Goal: Task Accomplishment & Management: Manage account settings

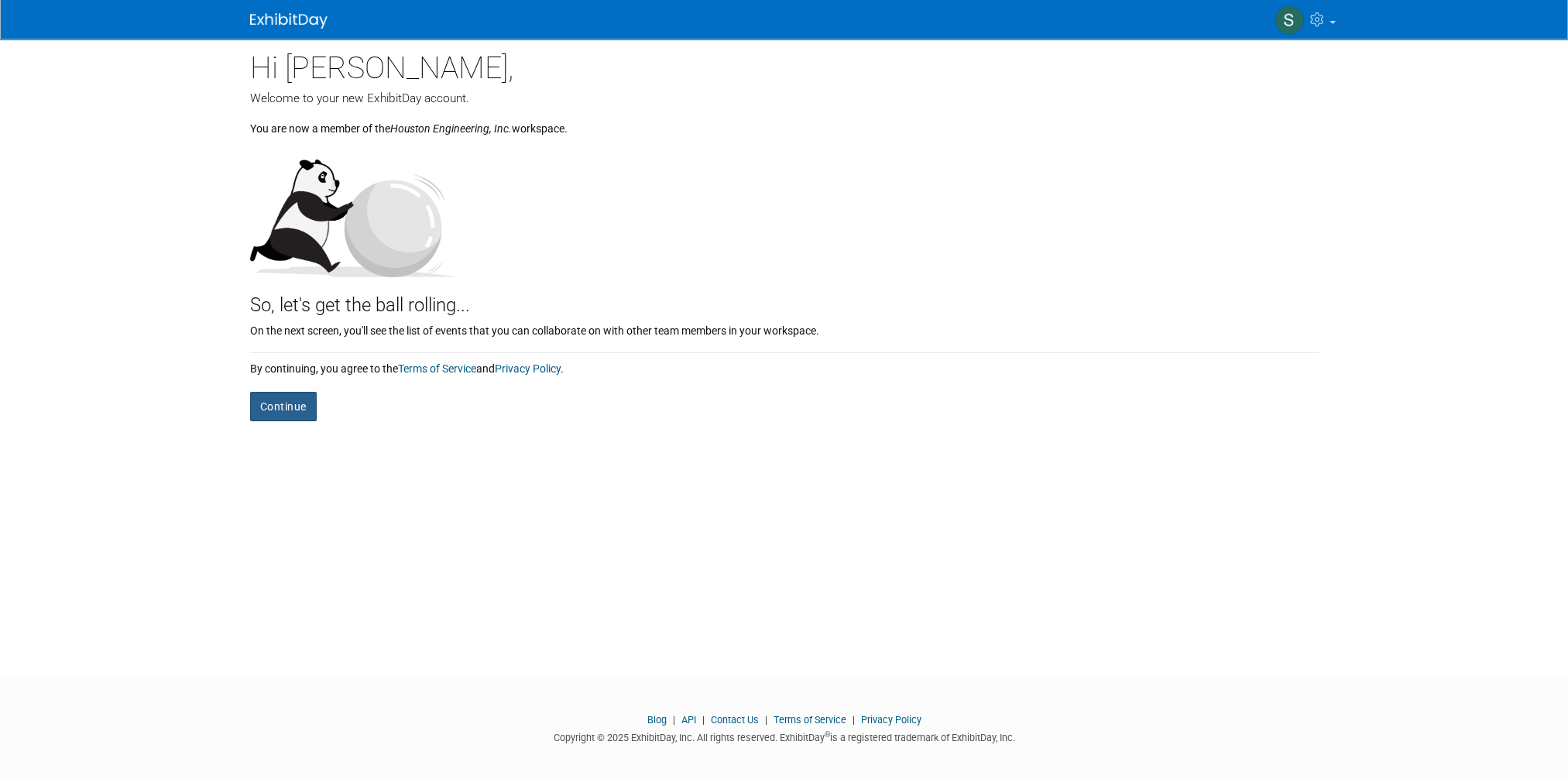
click at [283, 410] on button "Continue" at bounding box center [283, 407] width 67 height 29
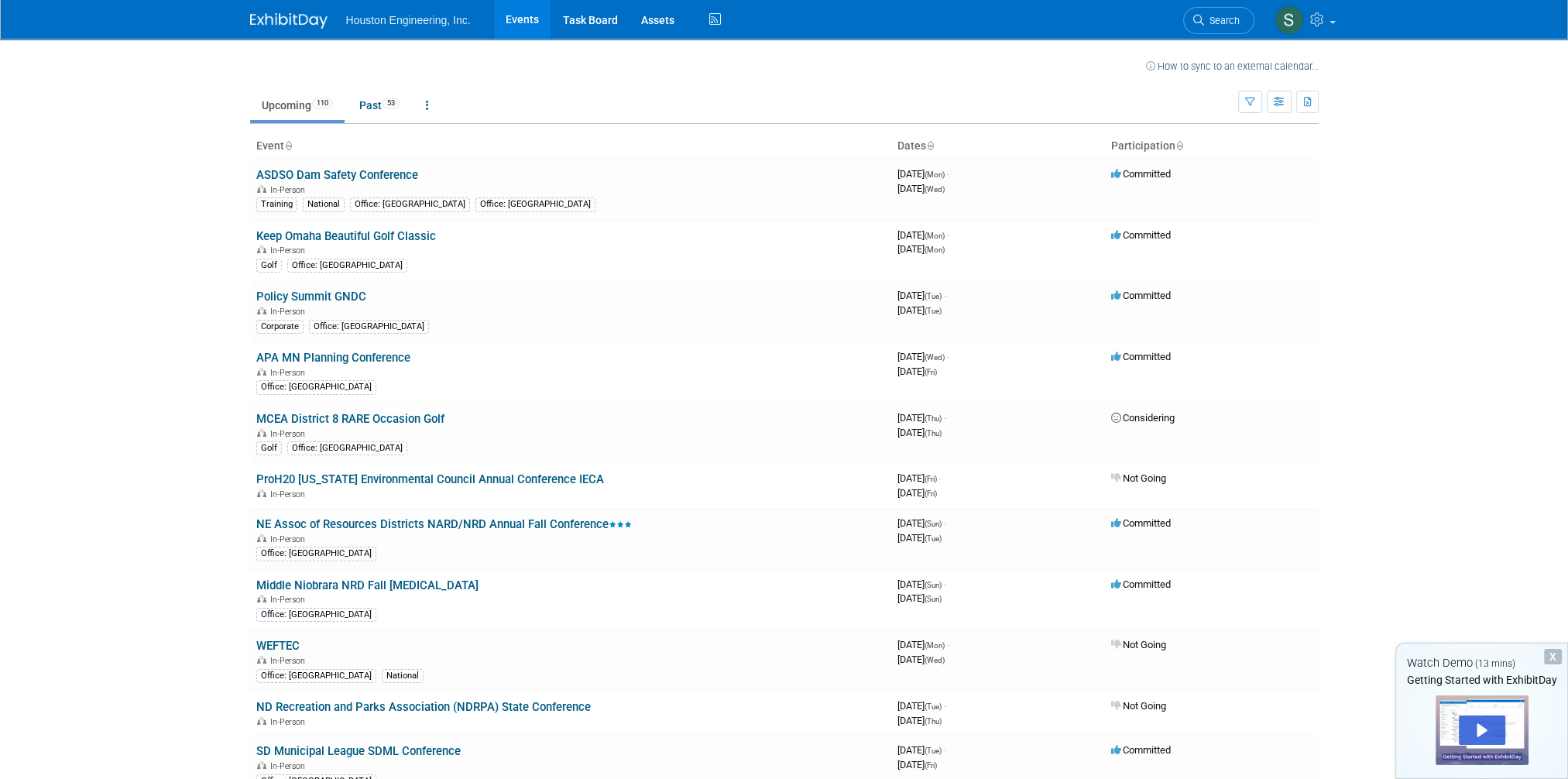
click at [1551, 660] on div "X" at bounding box center [1553, 656] width 18 height 15
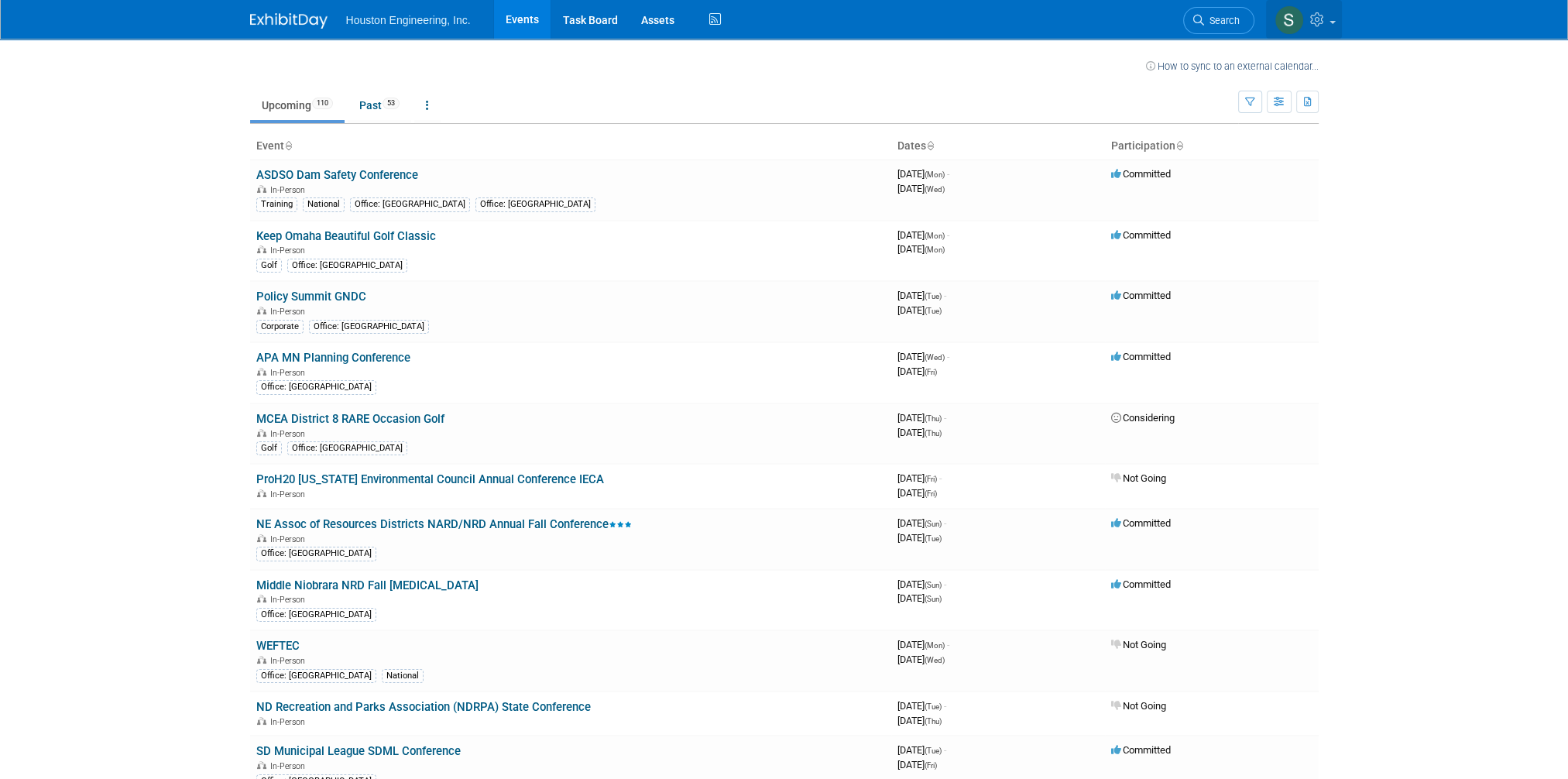
click at [1317, 20] on icon at bounding box center [1319, 19] width 18 height 14
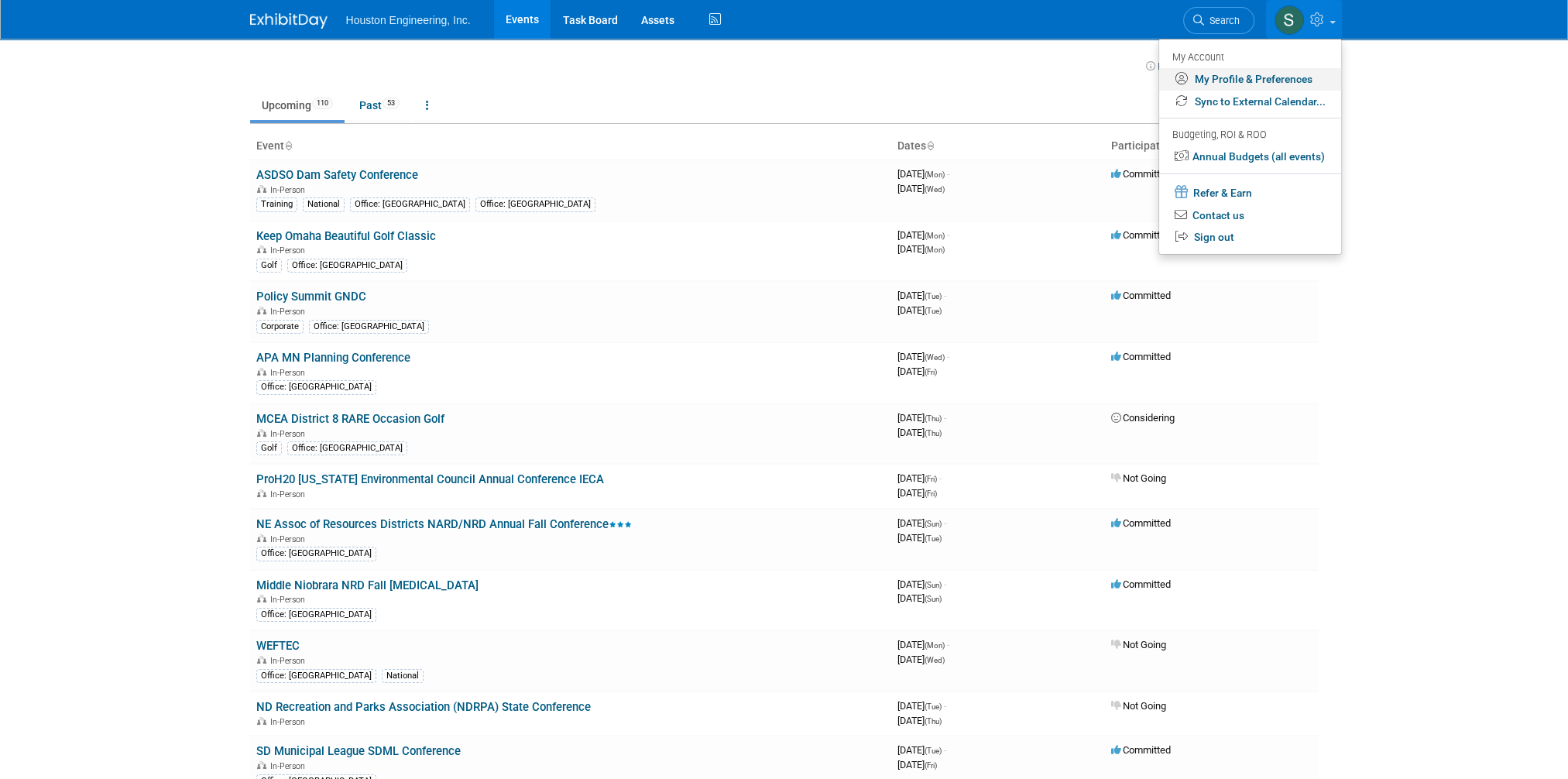
click at [1295, 82] on link "My Profile & Preferences" at bounding box center [1250, 80] width 182 height 23
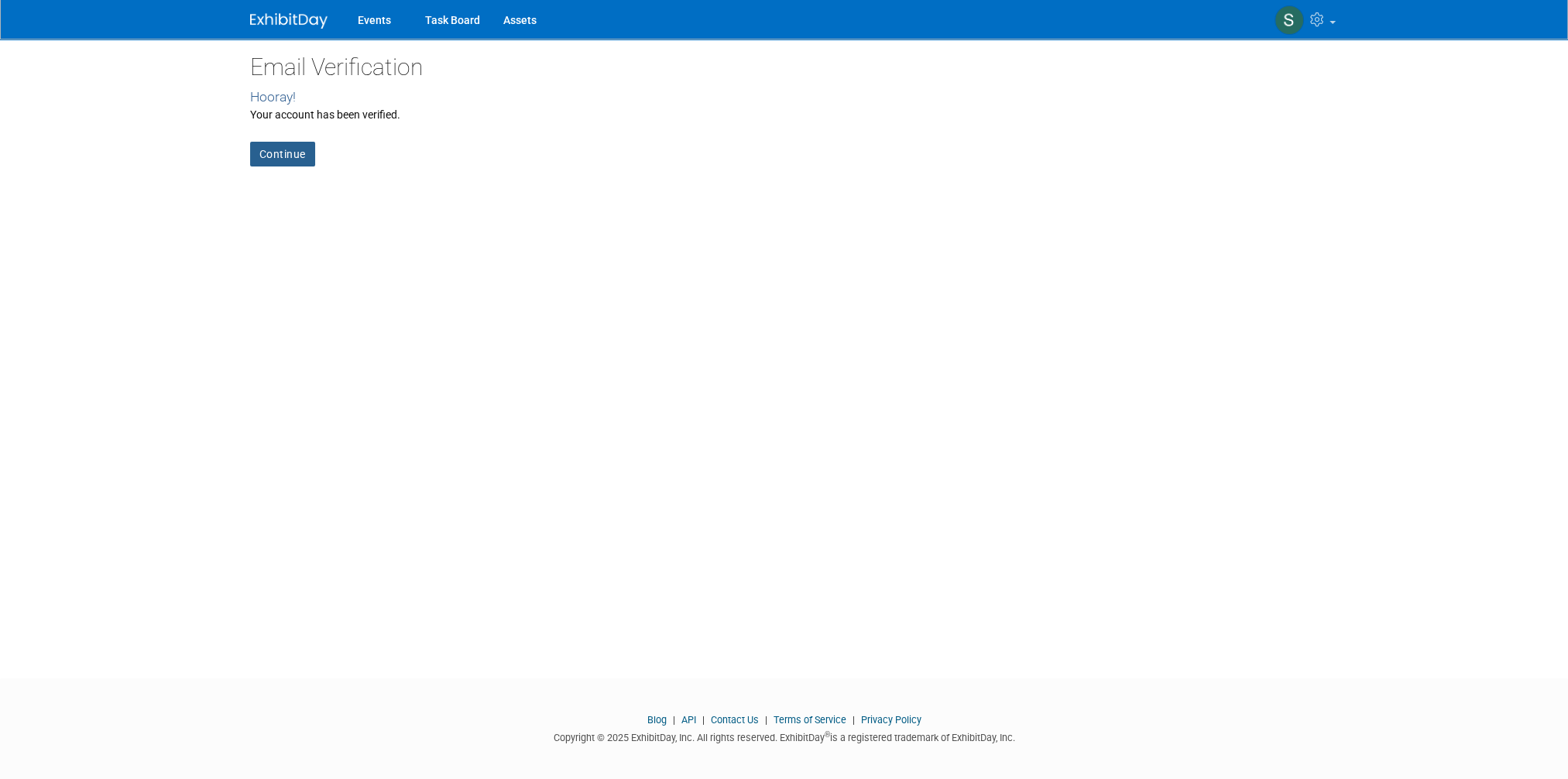
click at [282, 156] on link "Continue" at bounding box center [282, 154] width 65 height 25
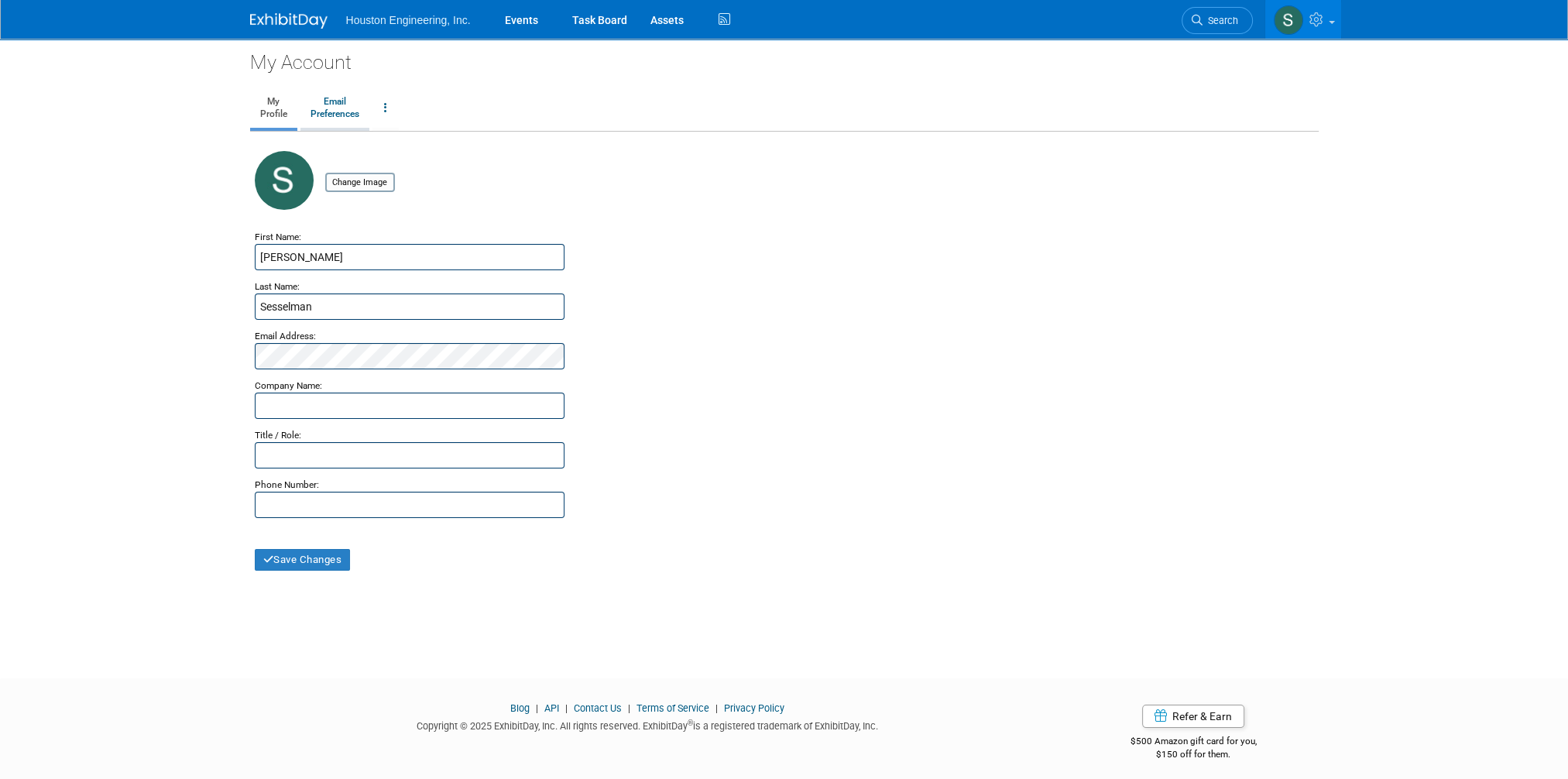
click at [337, 113] on link "Email Preferences" at bounding box center [334, 109] width 69 height 39
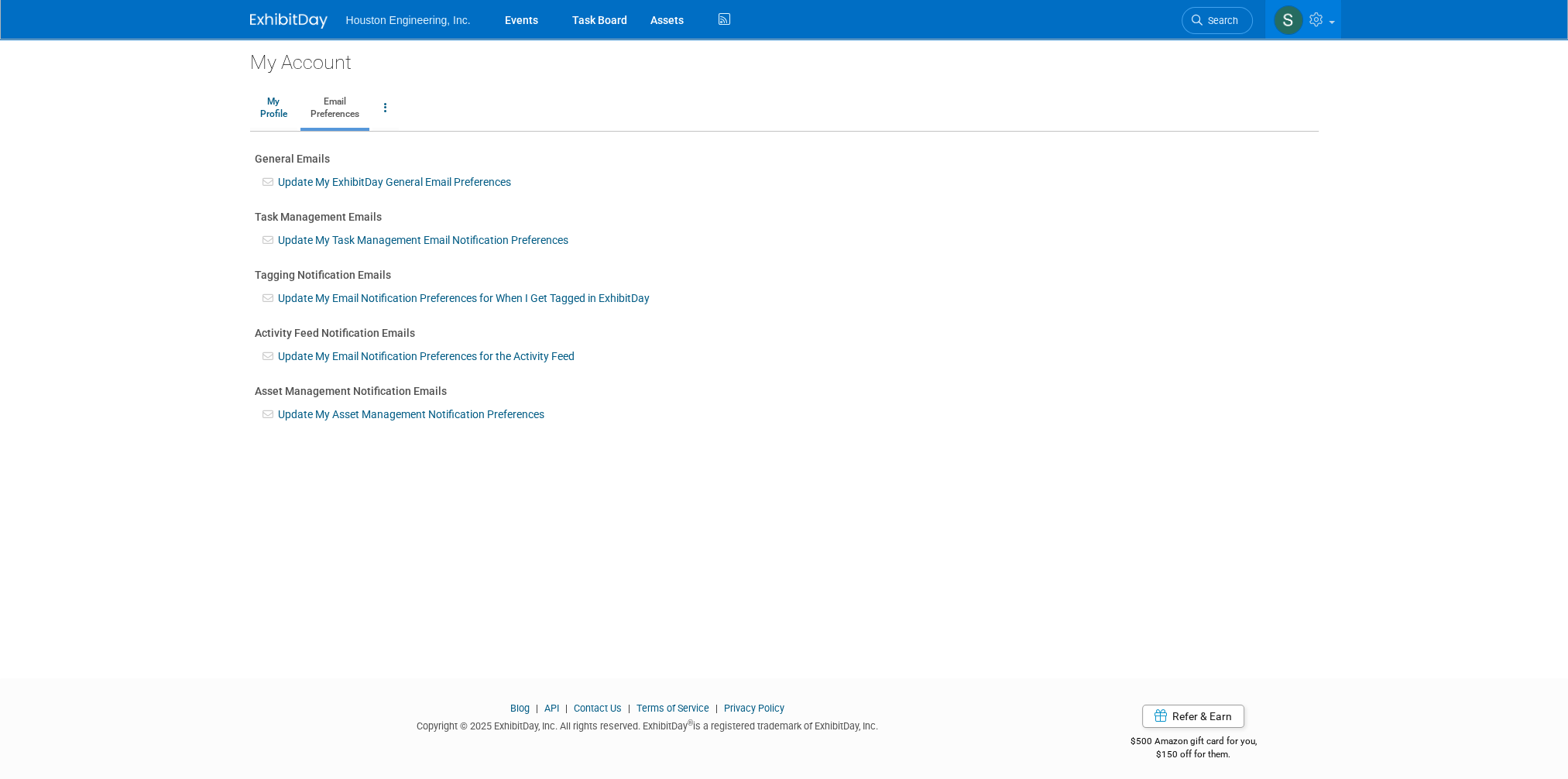
click at [323, 182] on link "Update My ExhibitDay General Email Preferences" at bounding box center [394, 182] width 233 height 12
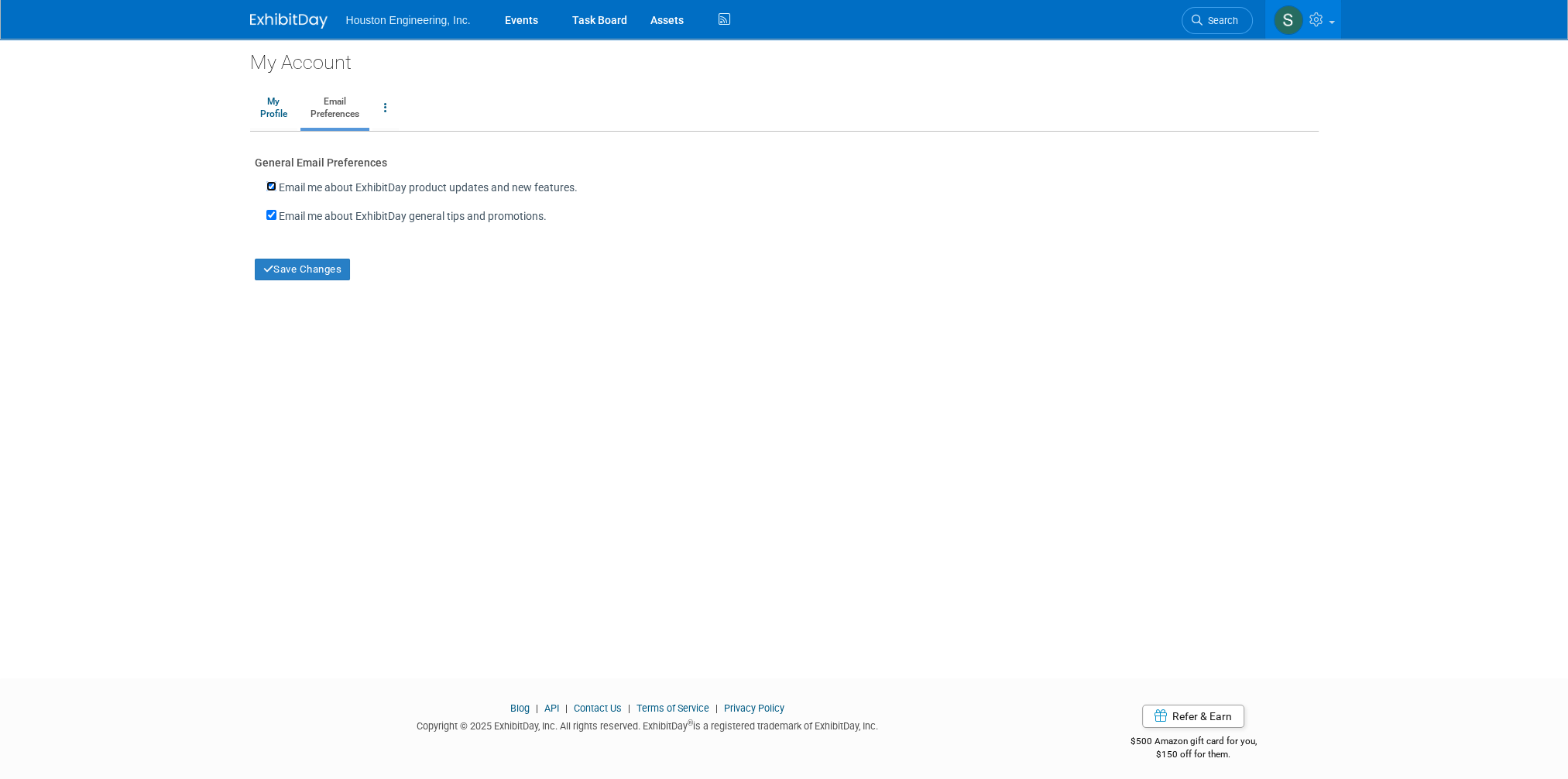
click at [269, 188] on input "Email me about ExhibitDay product updates and new features." at bounding box center [271, 186] width 10 height 10
checkbox input "false"
click at [269, 217] on input "Email me about ExhibitDay general tips and promotions." at bounding box center [271, 215] width 10 height 10
checkbox input "false"
click at [322, 271] on button "Save Changes" at bounding box center [303, 269] width 96 height 22
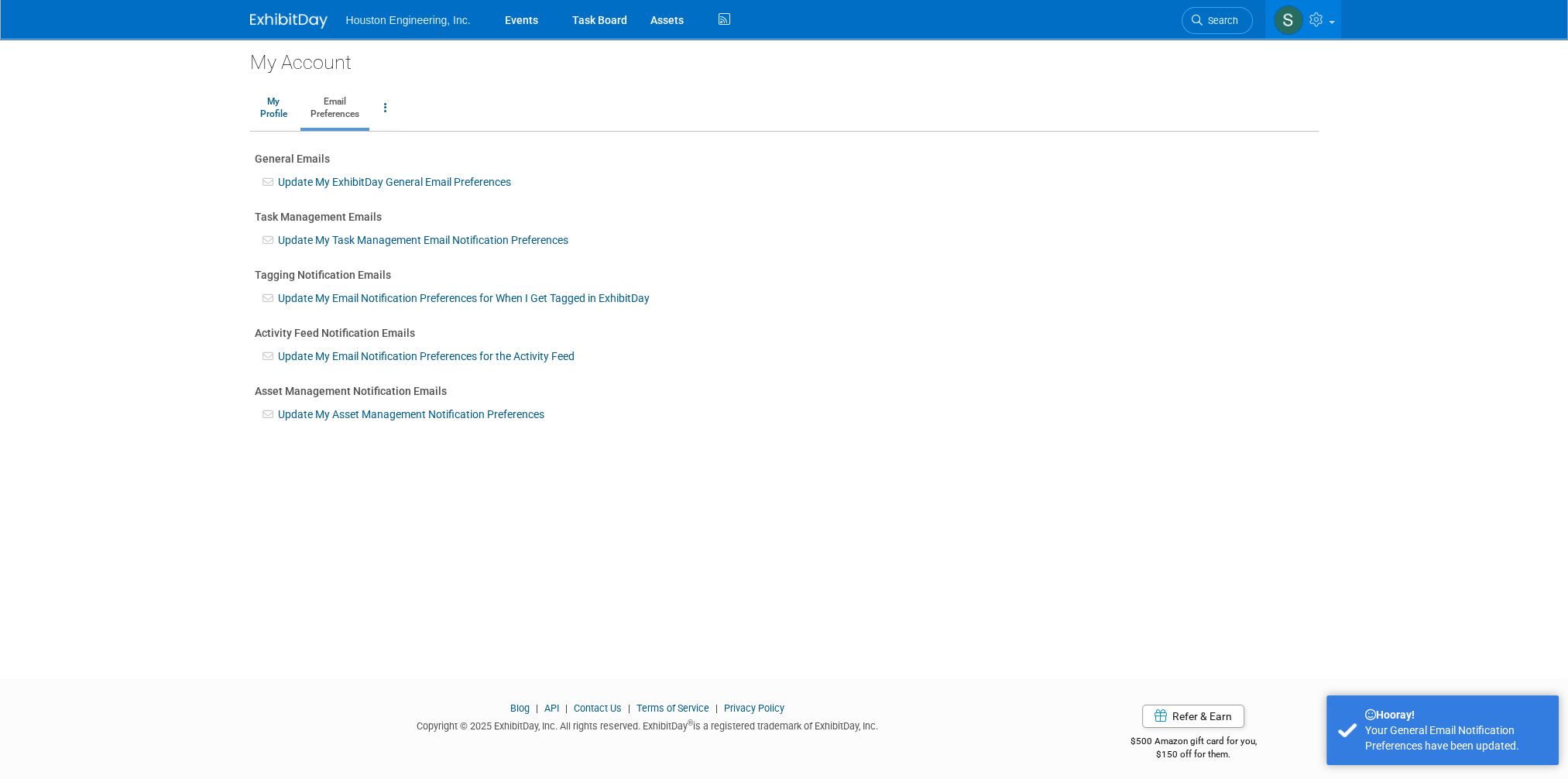
click at [410, 241] on link "Update My Task Management Email Notification Preferences" at bounding box center [423, 239] width 290 height 12
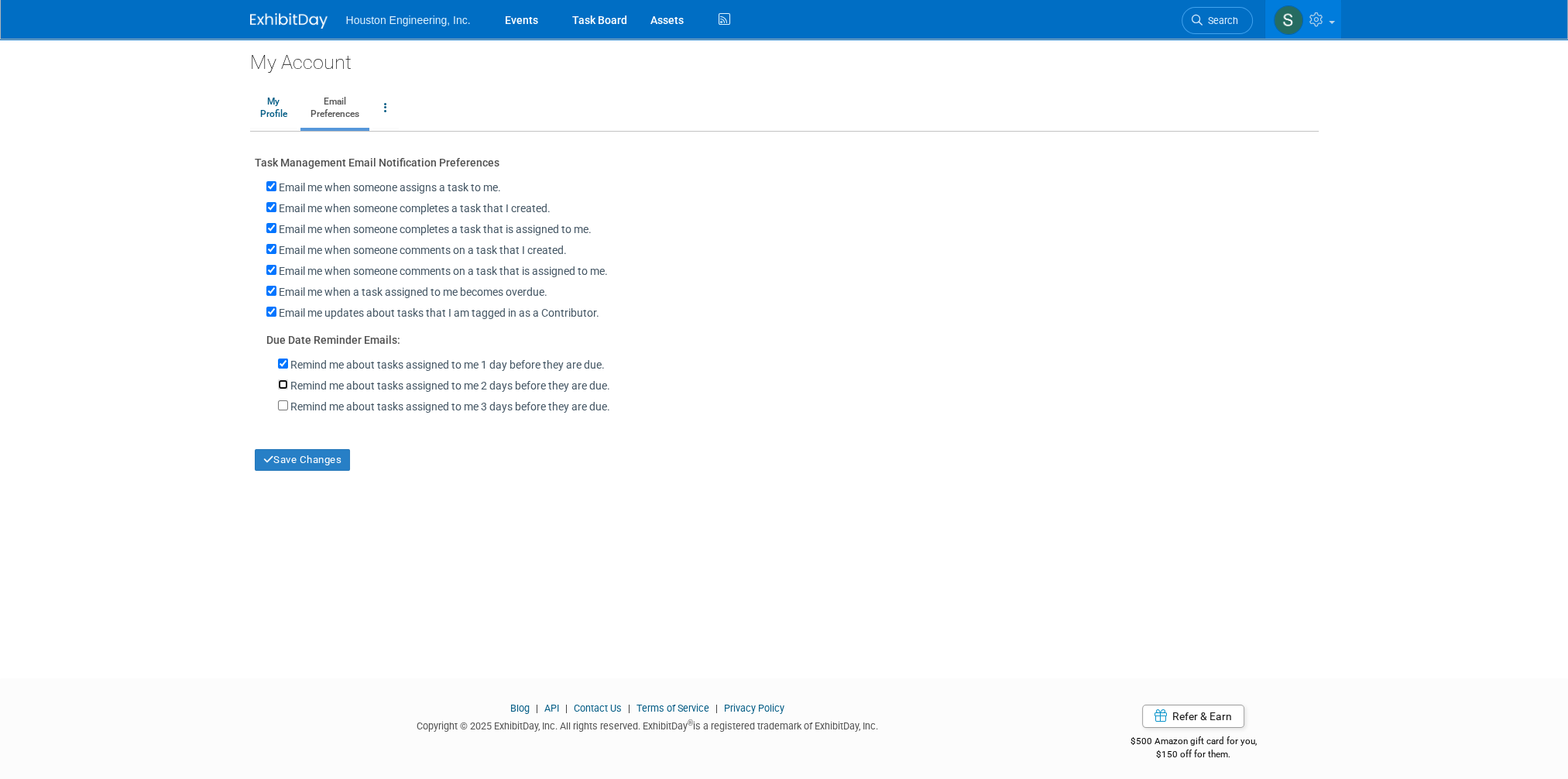
click at [285, 380] on input "Remind me about tasks assigned to me 2 days before they are due." at bounding box center [283, 385] width 10 height 10
checkbox input "true"
click at [284, 364] on input "Remind me about tasks assigned to me 1 day before they are due." at bounding box center [283, 364] width 10 height 10
checkbox input "false"
click at [283, 405] on input "Remind me about tasks assigned to me 3 days before they are due." at bounding box center [283, 405] width 10 height 10
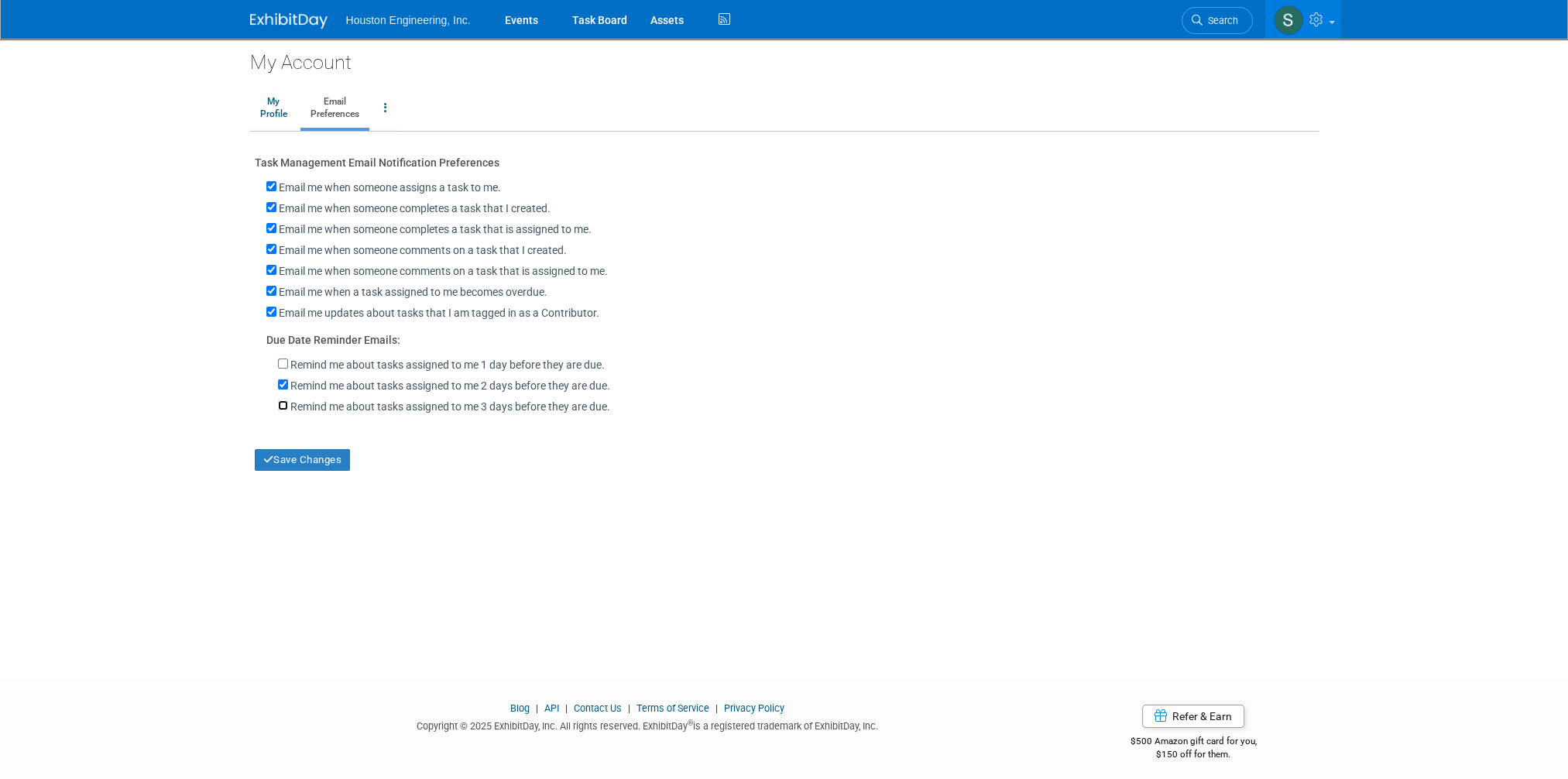
checkbox input "true"
click at [279, 381] on input "Remind me about tasks assigned to me 2 days before they are due." at bounding box center [283, 385] width 10 height 10
checkbox input "false"
click at [304, 462] on button "Save Changes" at bounding box center [303, 460] width 96 height 22
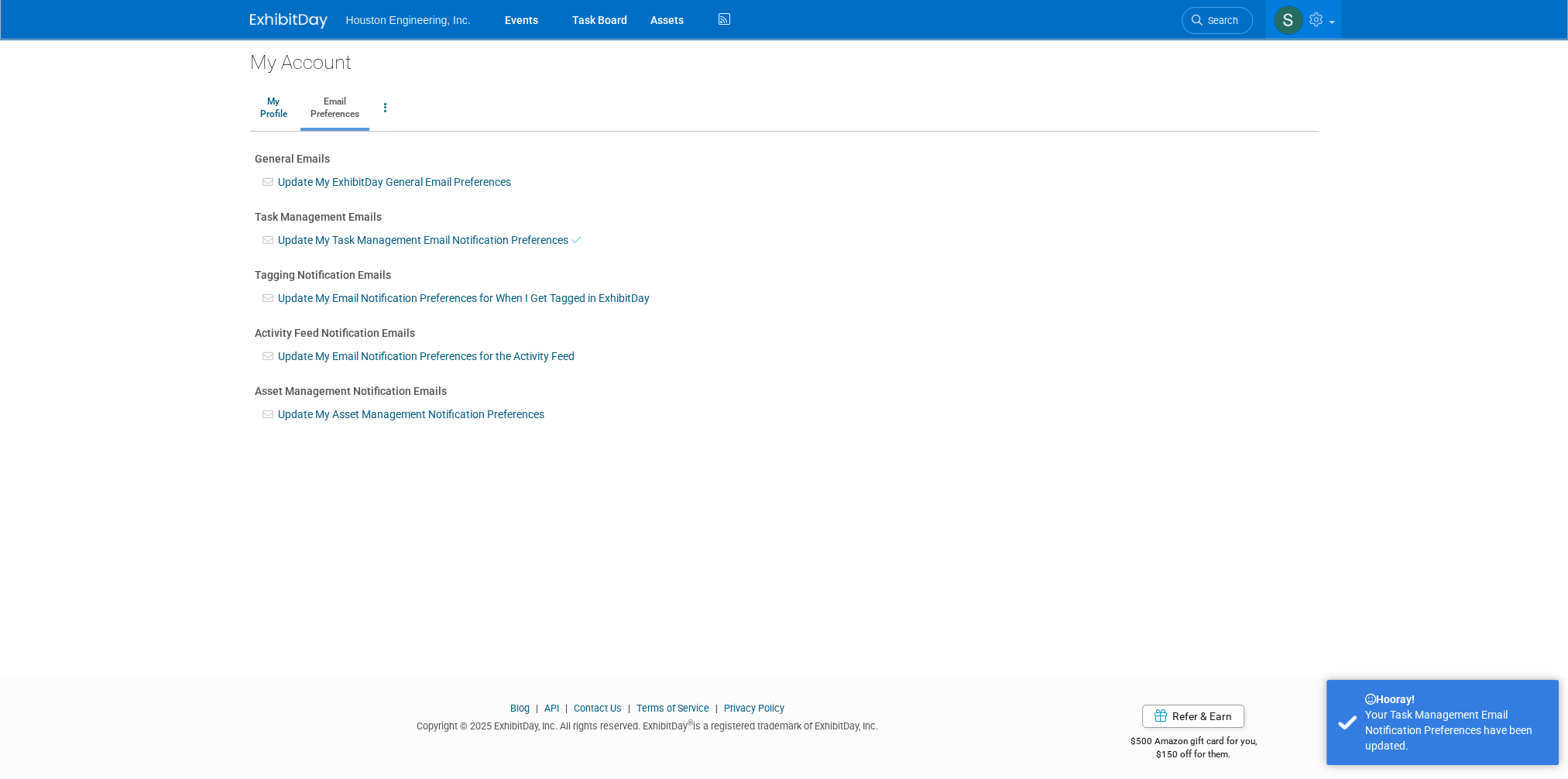
click at [395, 296] on link "Update My Email Notification Preferences for When I Get Tagged in ExhibitDay" at bounding box center [464, 298] width 372 height 12
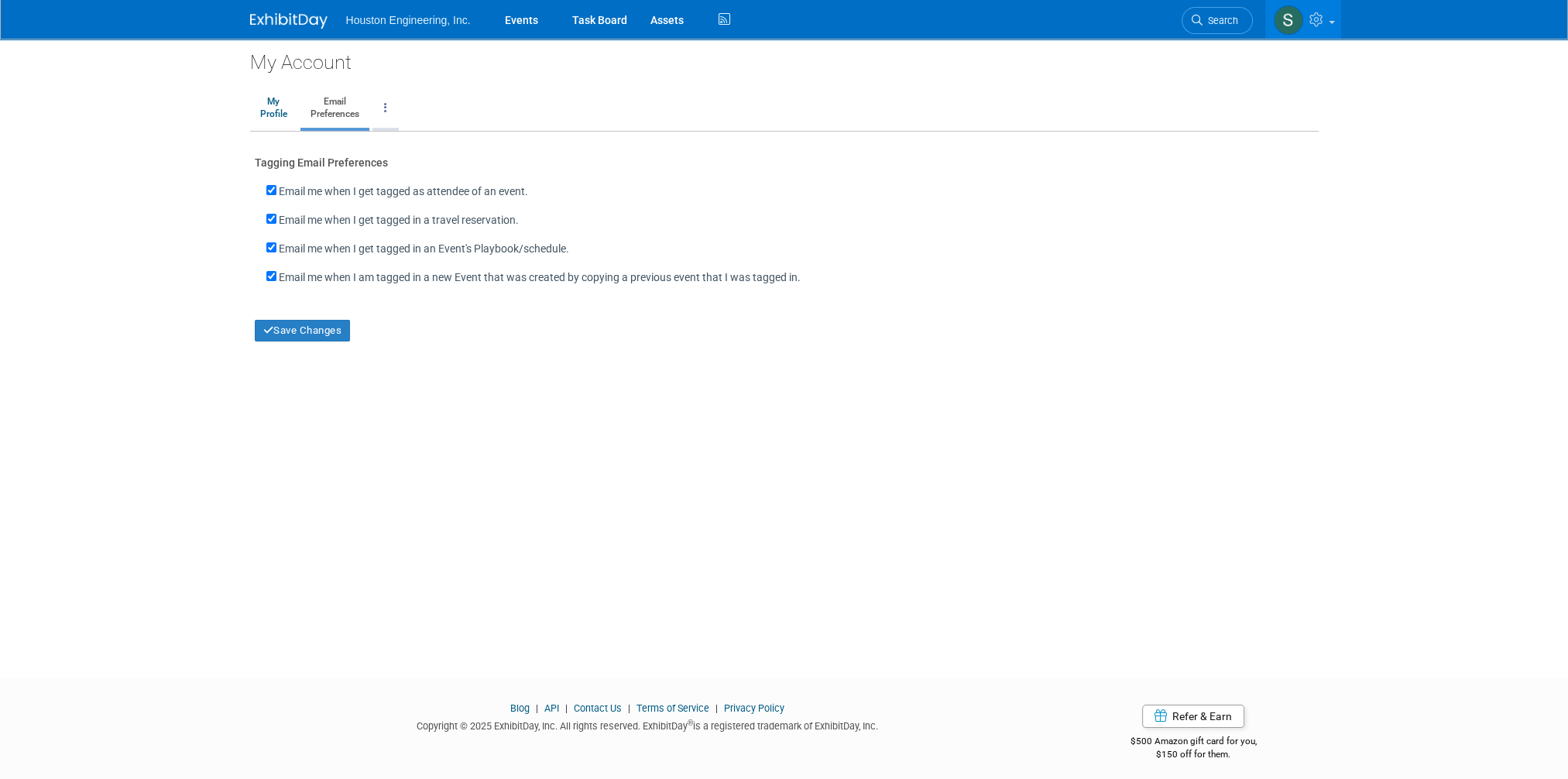
click at [384, 109] on link at bounding box center [385, 109] width 26 height 39
click at [311, 325] on button "Save Changes" at bounding box center [303, 330] width 96 height 22
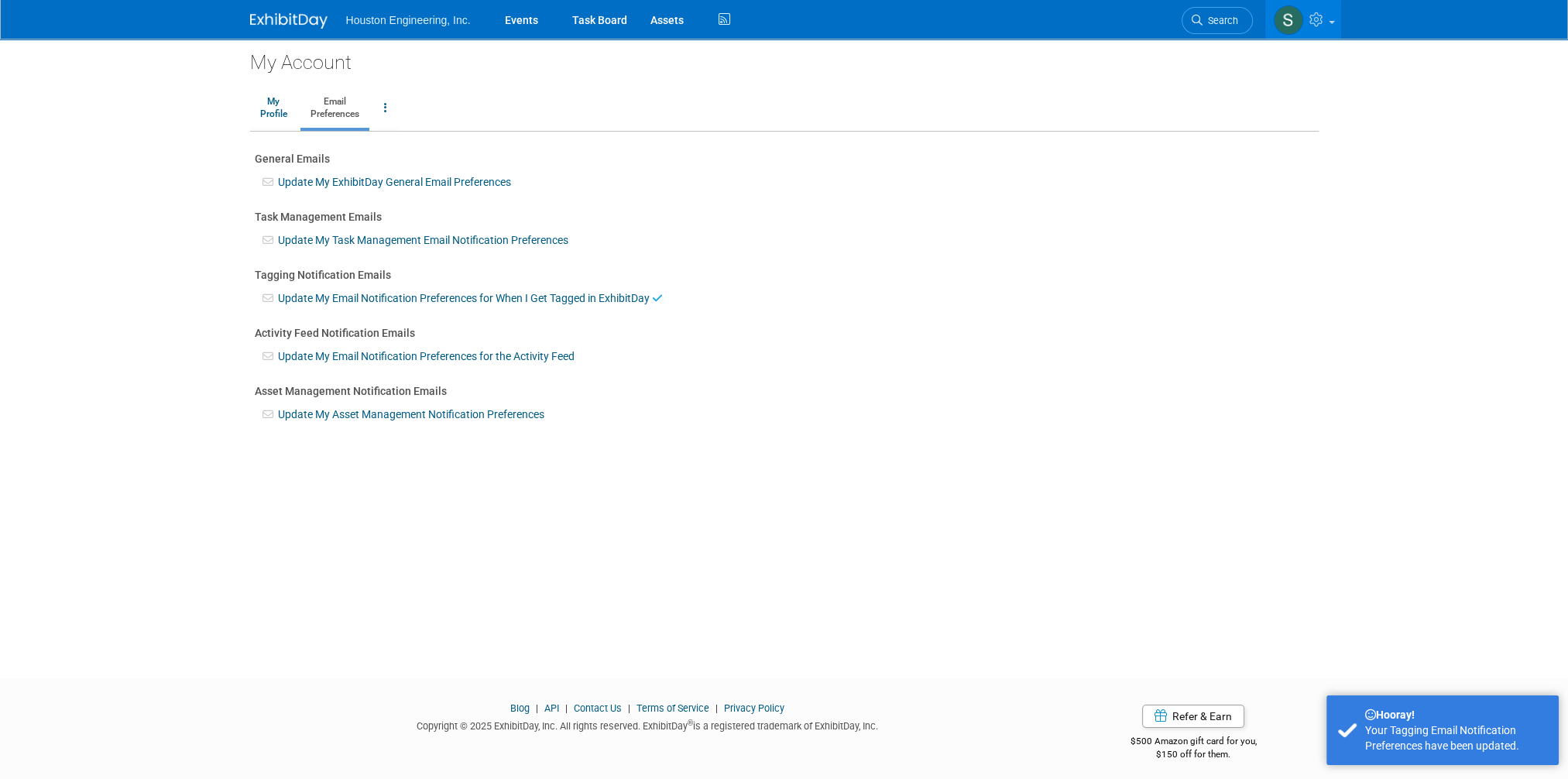
click at [346, 359] on link "Update My Email Notification Preferences for the Activity Feed" at bounding box center [427, 355] width 297 height 12
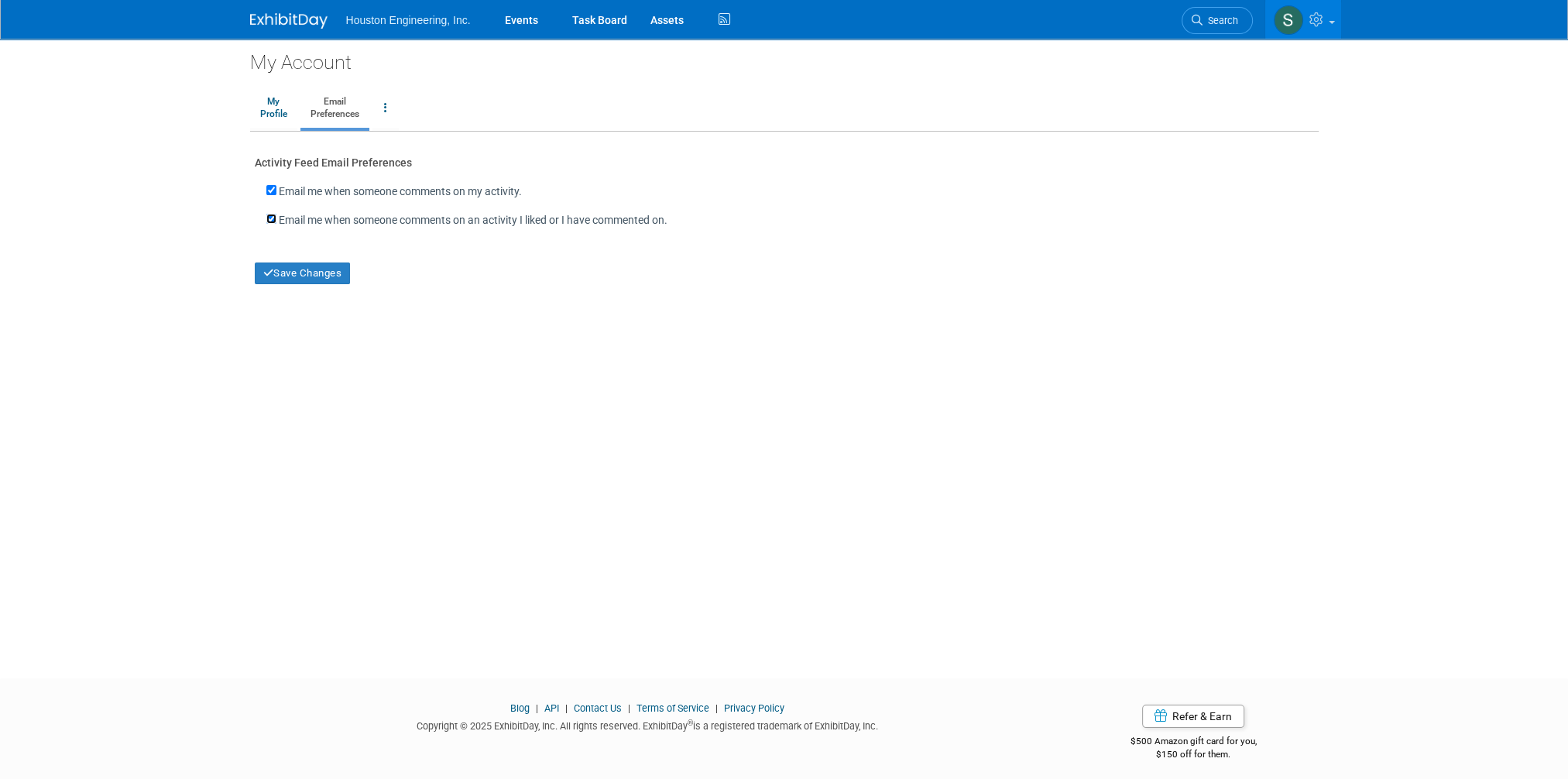
click at [269, 220] on input "Email me when someone comments on an activity I liked or I have commented on." at bounding box center [271, 218] width 10 height 10
checkbox input "false"
click at [286, 273] on button "Save Changes" at bounding box center [303, 273] width 96 height 22
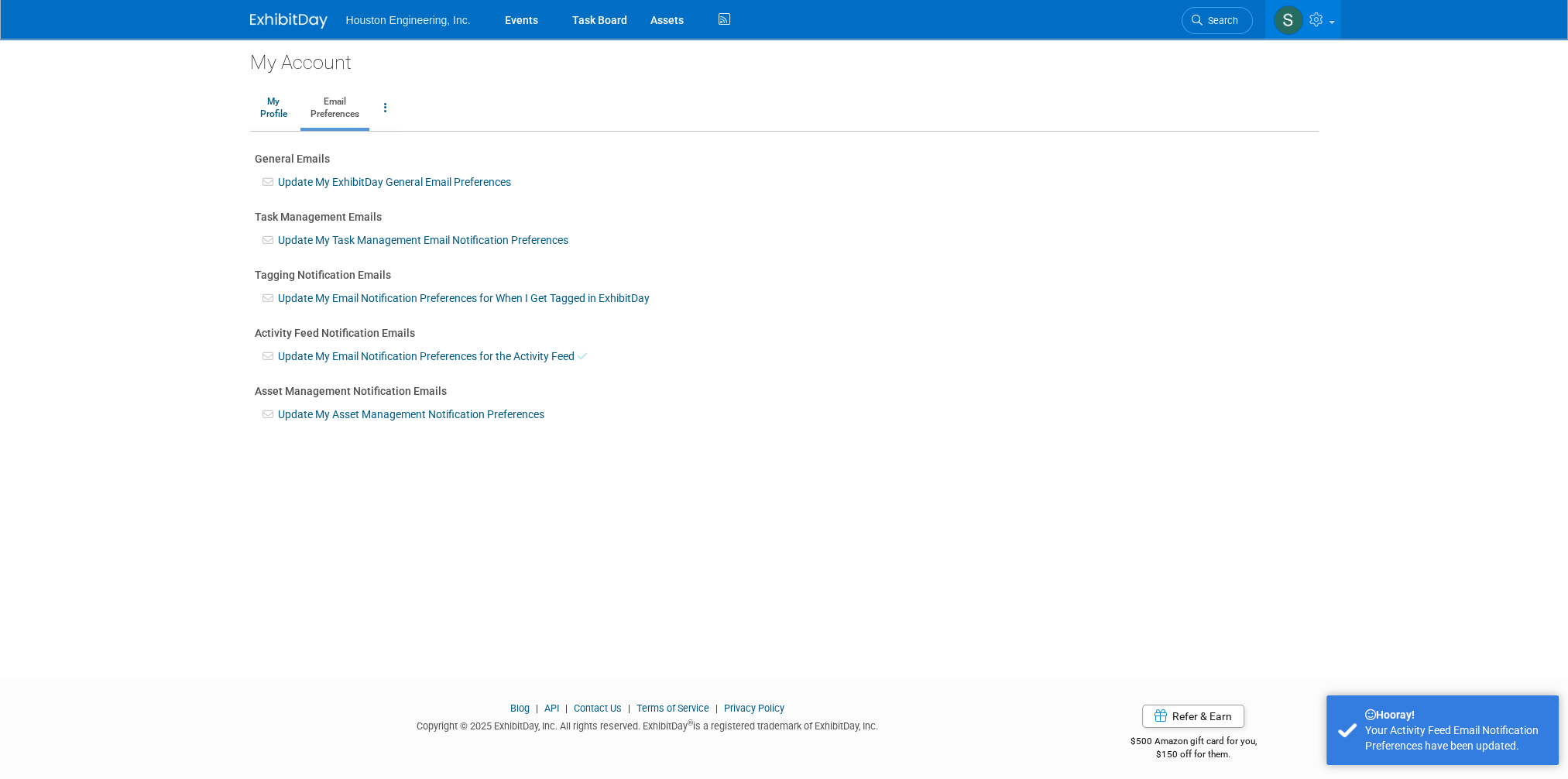
click at [372, 418] on link "Update My Asset Management Notification Preferences" at bounding box center [411, 414] width 266 height 12
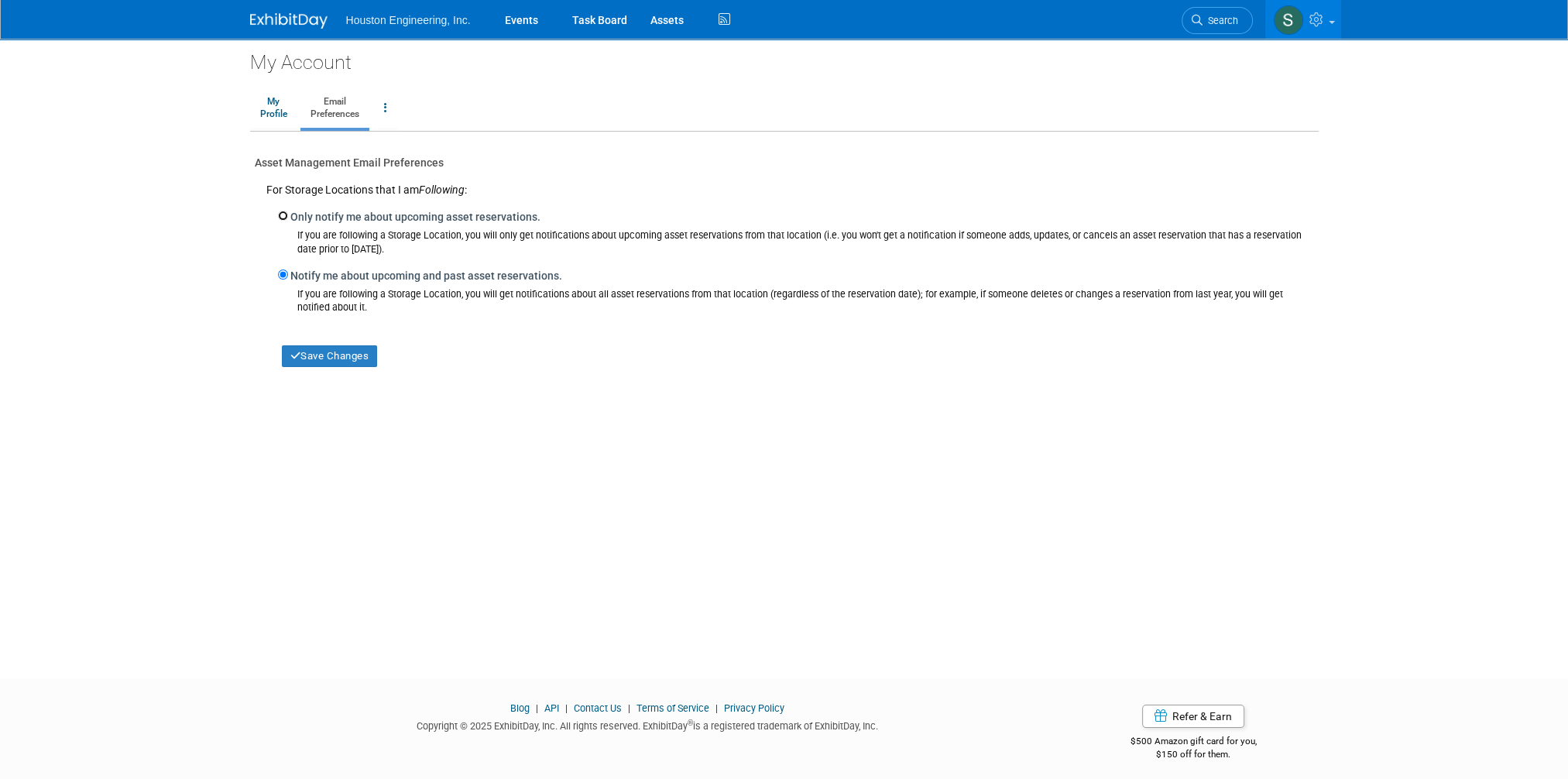
click at [281, 214] on input "Only notify me about upcoming asset reservations." at bounding box center [283, 216] width 10 height 10
radio input "true"
click at [344, 365] on button "Save Changes" at bounding box center [329, 356] width 96 height 22
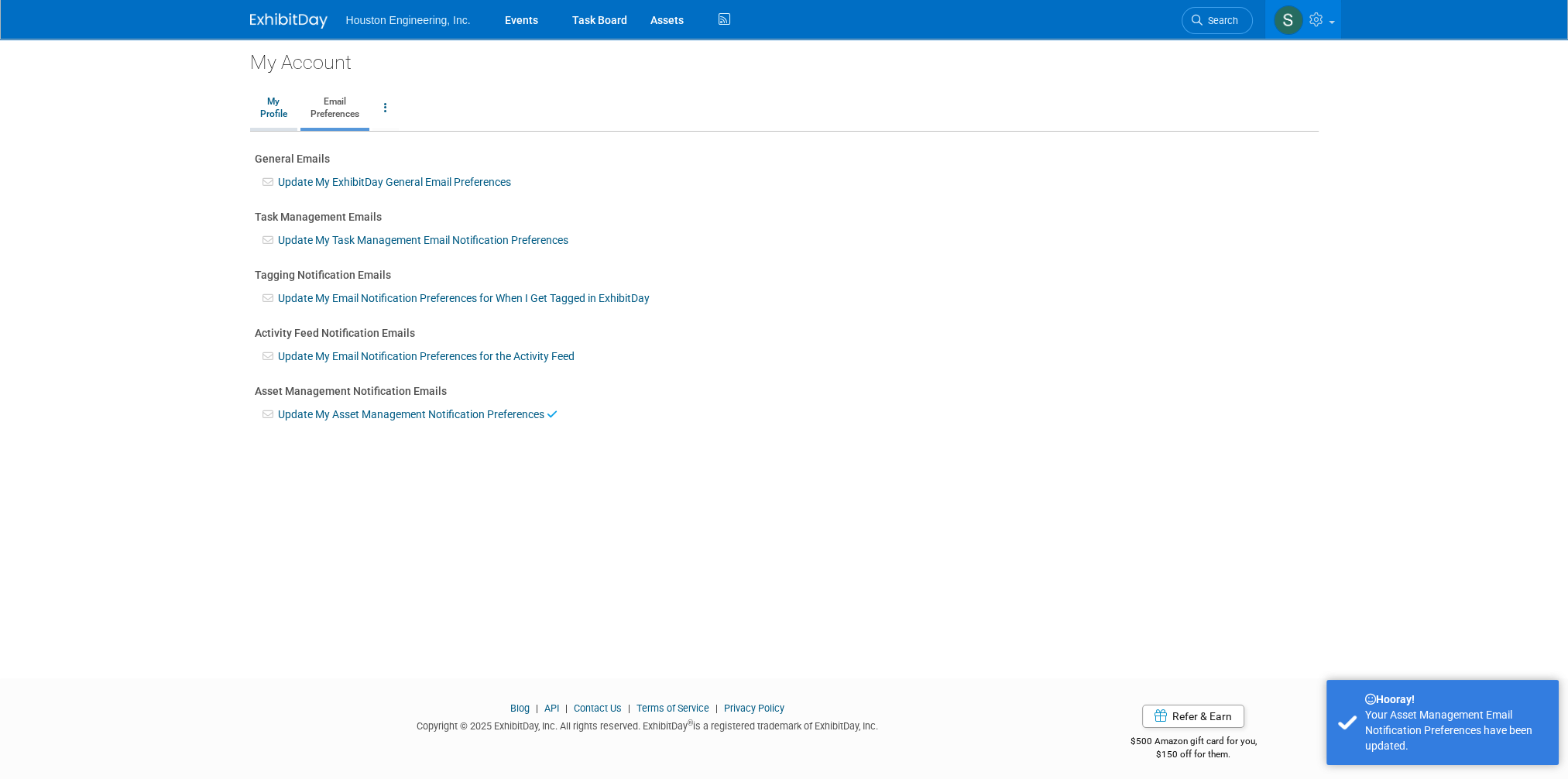
click at [273, 110] on link "My Profile" at bounding box center [273, 109] width 47 height 39
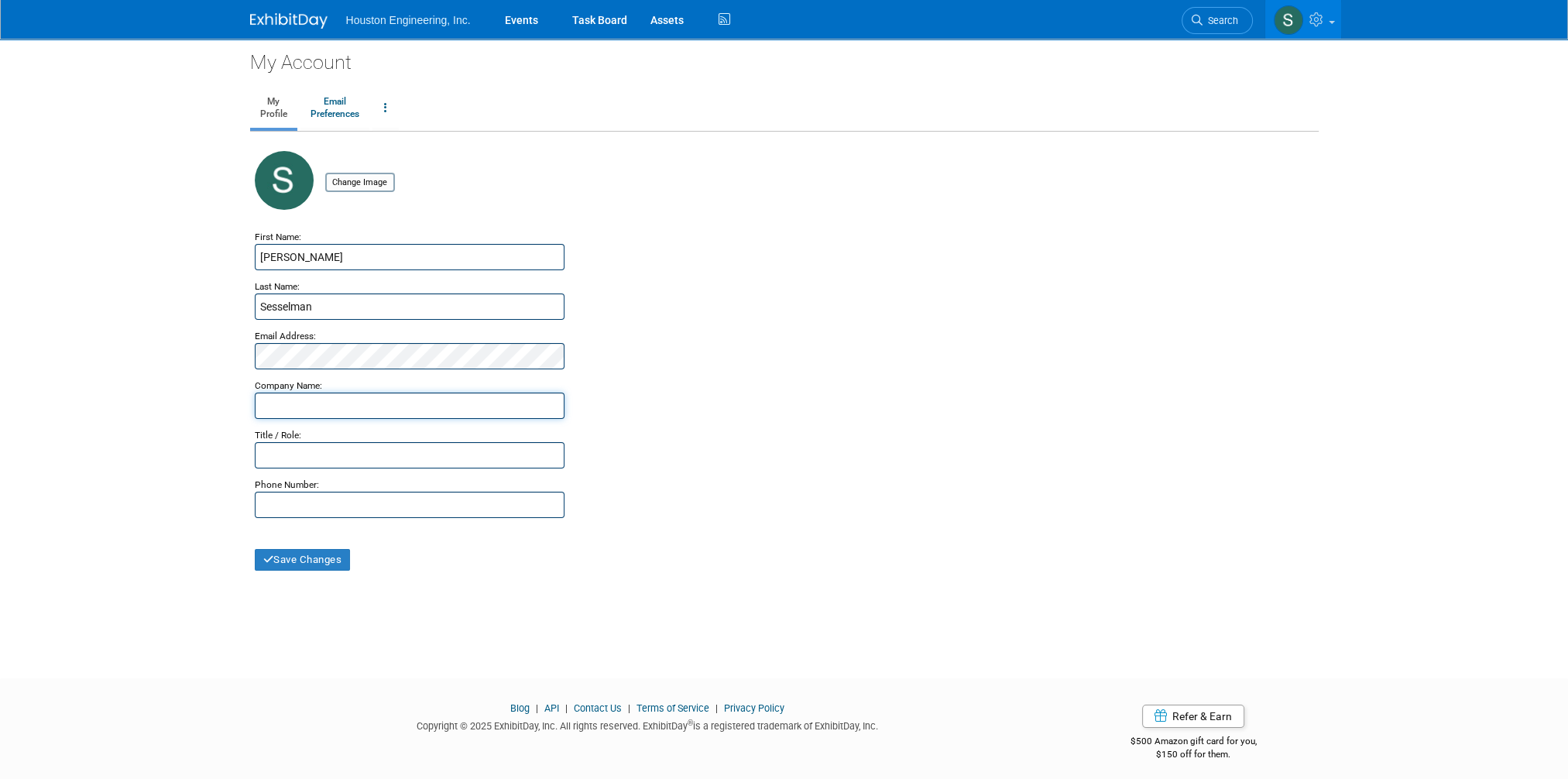
click at [275, 410] on input "text" at bounding box center [410, 406] width 310 height 26
click at [376, 403] on input "Houston Engineering, I" at bounding box center [410, 406] width 310 height 26
type input "Houston Engineering, Inc."
click at [281, 450] on input "text" at bounding box center [410, 455] width 310 height 26
type input "Civil Engineer"
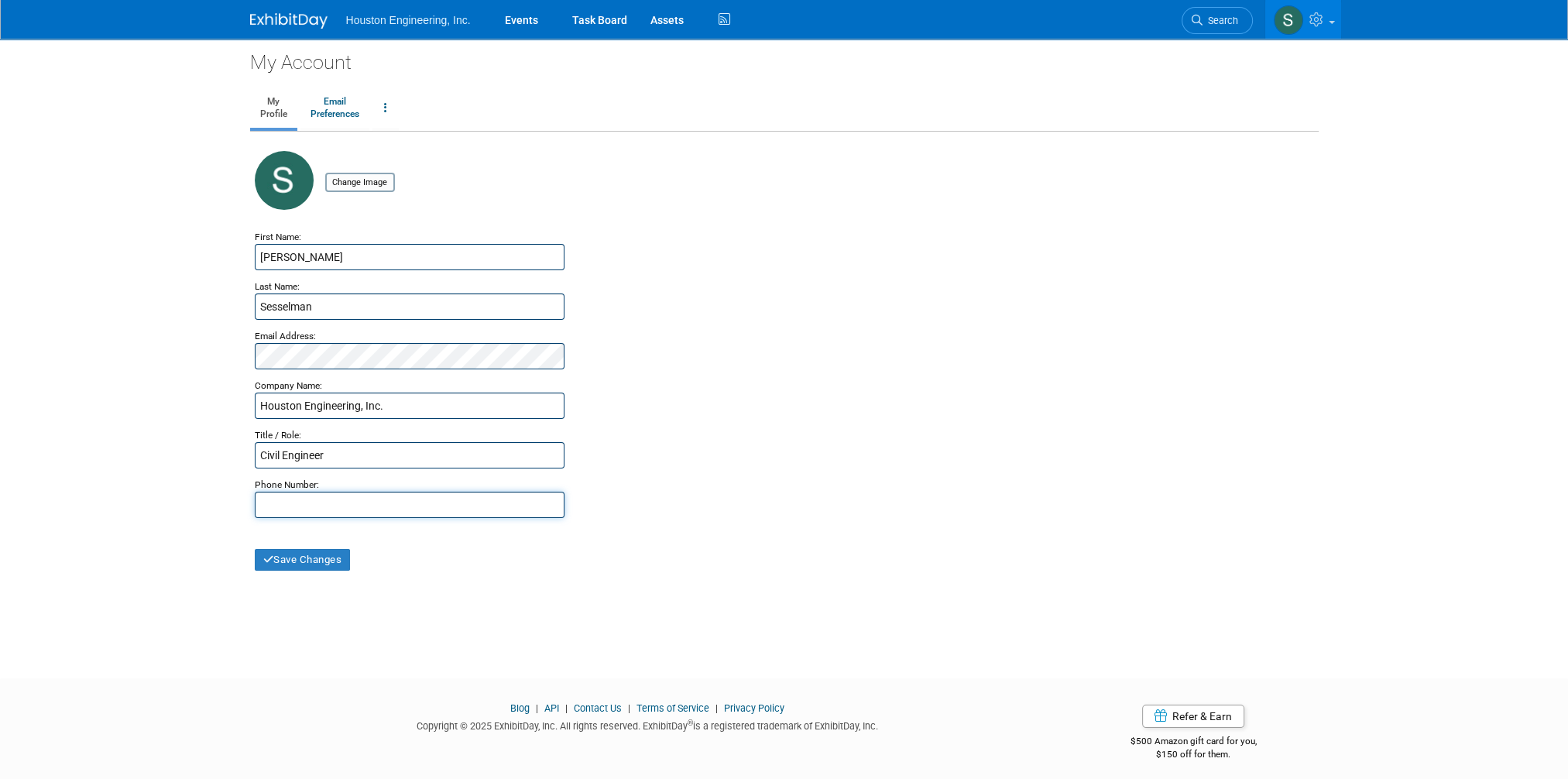
click at [299, 508] on input "text" at bounding box center [410, 505] width 310 height 26
type input "[PHONE_NUMBER]"
click at [285, 566] on button "Save Changes" at bounding box center [303, 560] width 96 height 22
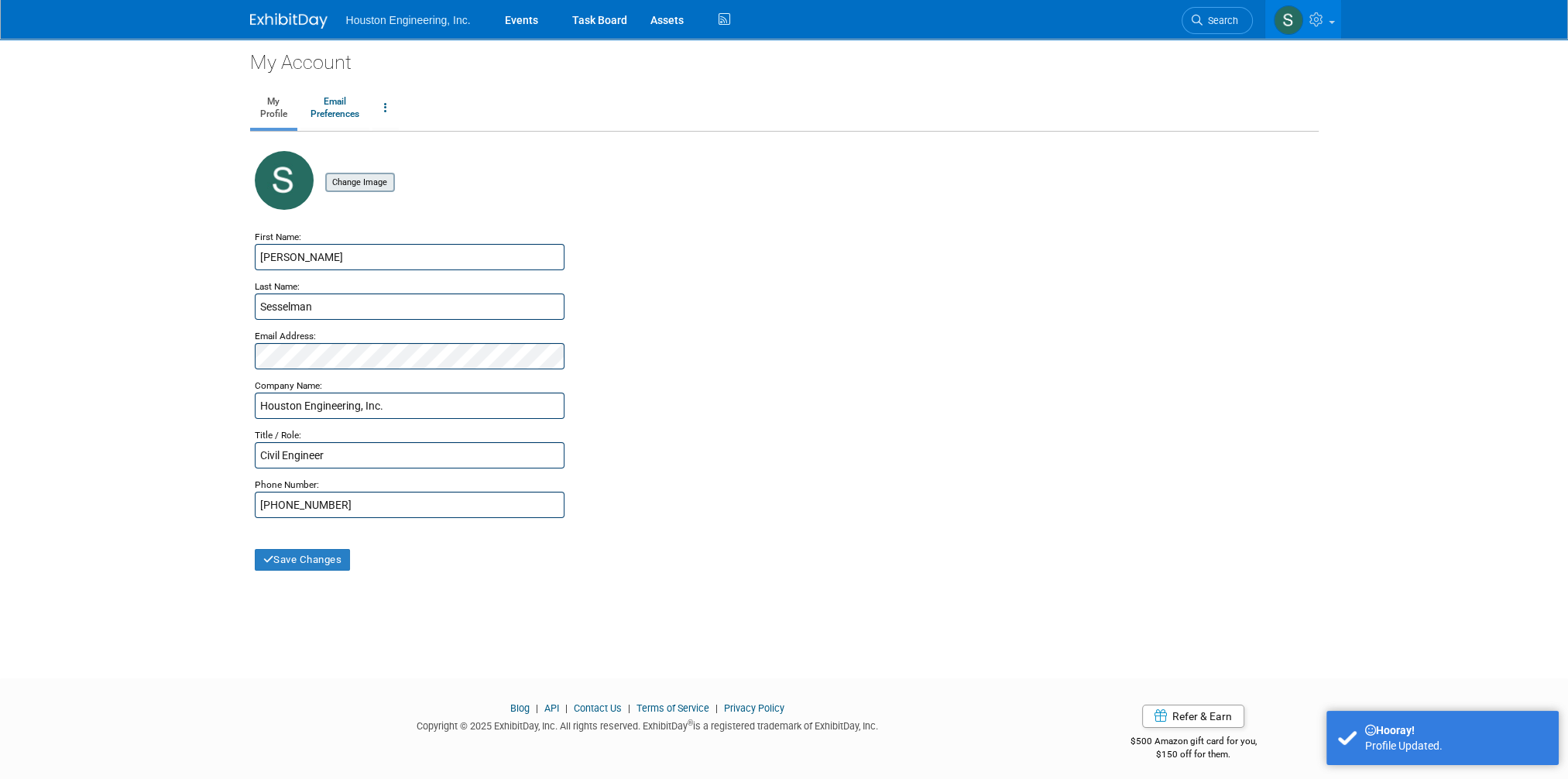
click at [343, 183] on input "file" at bounding box center [301, 183] width 184 height 17
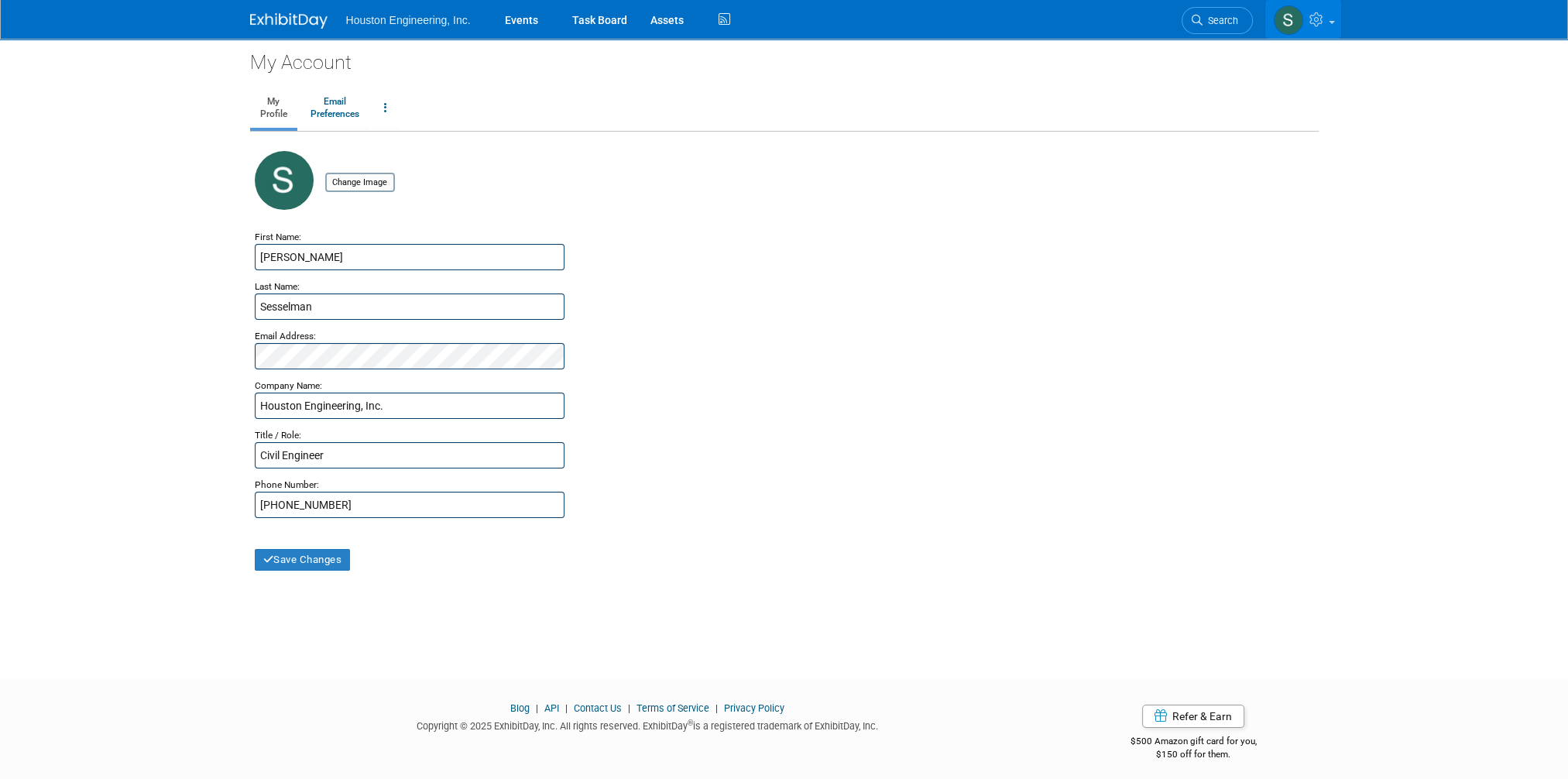
click at [1333, 19] on link at bounding box center [1304, 19] width 76 height 39
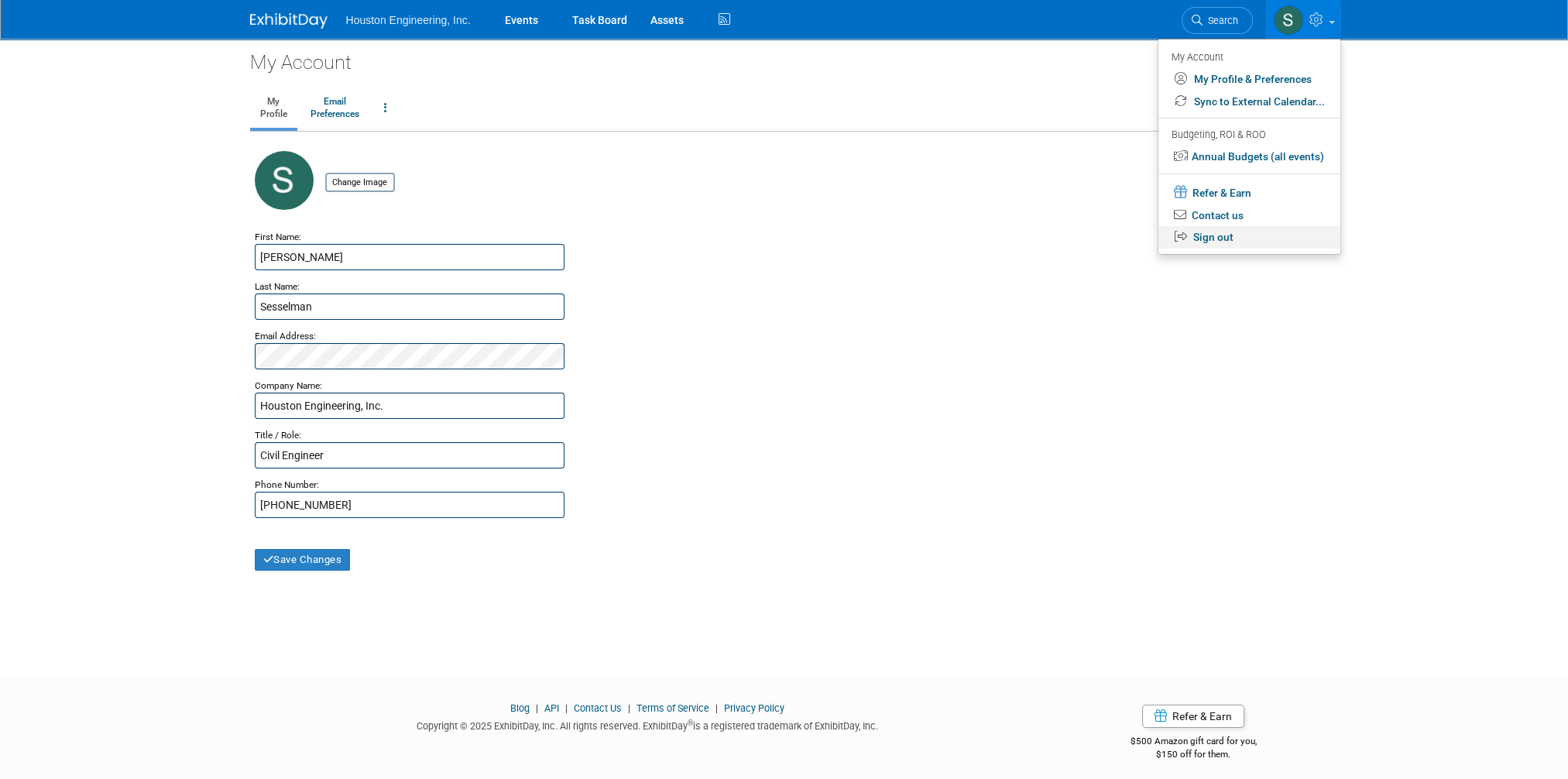
click at [1218, 239] on link "Sign out" at bounding box center [1249, 238] width 182 height 23
